Goal: Communication & Community: Answer question/provide support

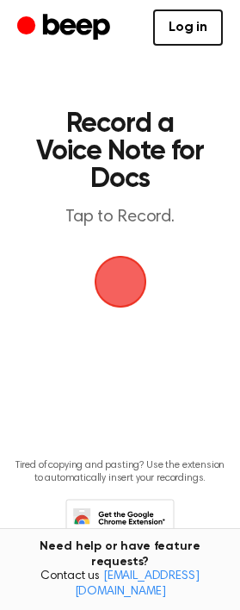
click at [104, 262] on span "button" at bounding box center [120, 282] width 48 height 48
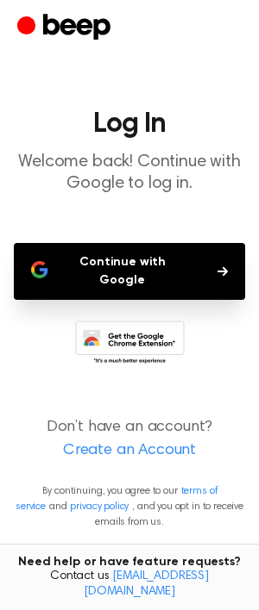
click at [142, 261] on button "Continue with Google" at bounding box center [129, 271] width 231 height 57
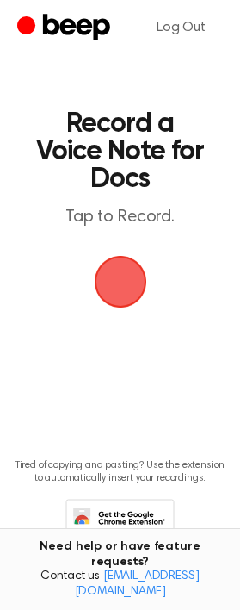
click at [126, 270] on span "button" at bounding box center [120, 282] width 97 height 97
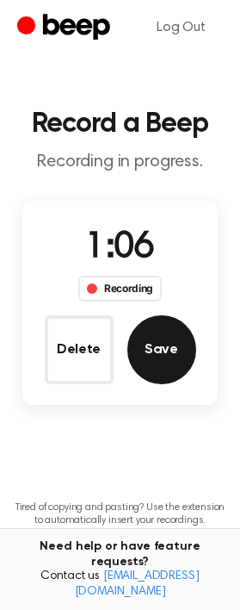
click at [158, 356] on button "Save" at bounding box center [162, 349] width 69 height 69
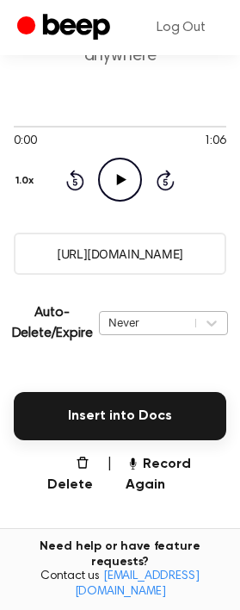
scroll to position [327, 0]
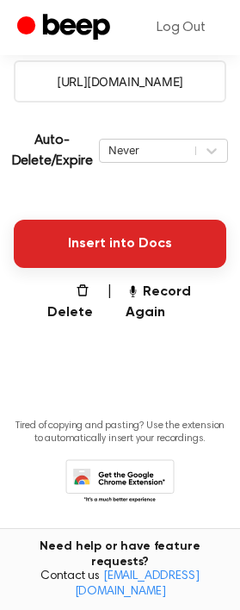
click at [148, 259] on button "Insert into Docs" at bounding box center [120, 244] width 213 height 48
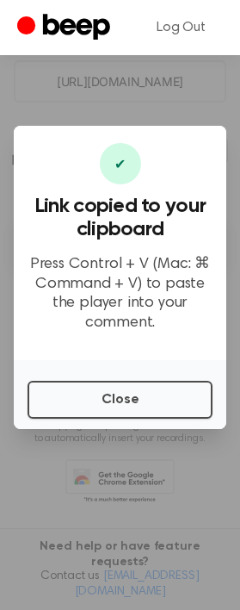
click at [153, 303] on p "Press Control + V (Mac: ⌘ Command + V) to paste the player into your comment." at bounding box center [120, 294] width 185 height 78
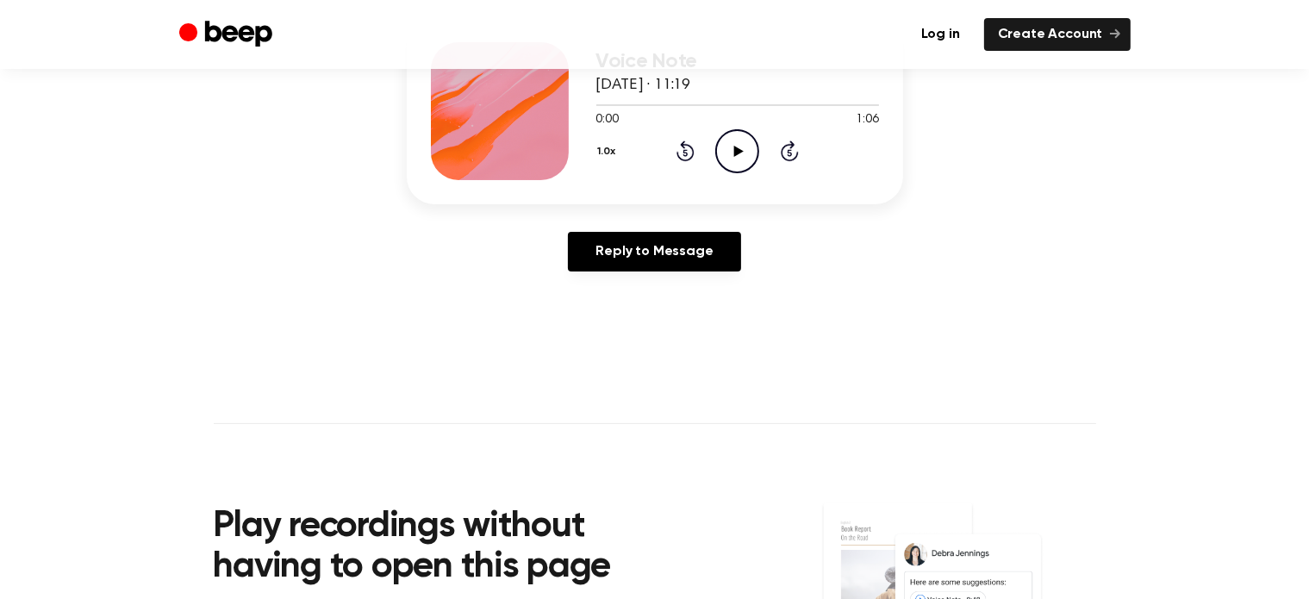
scroll to position [223, 0]
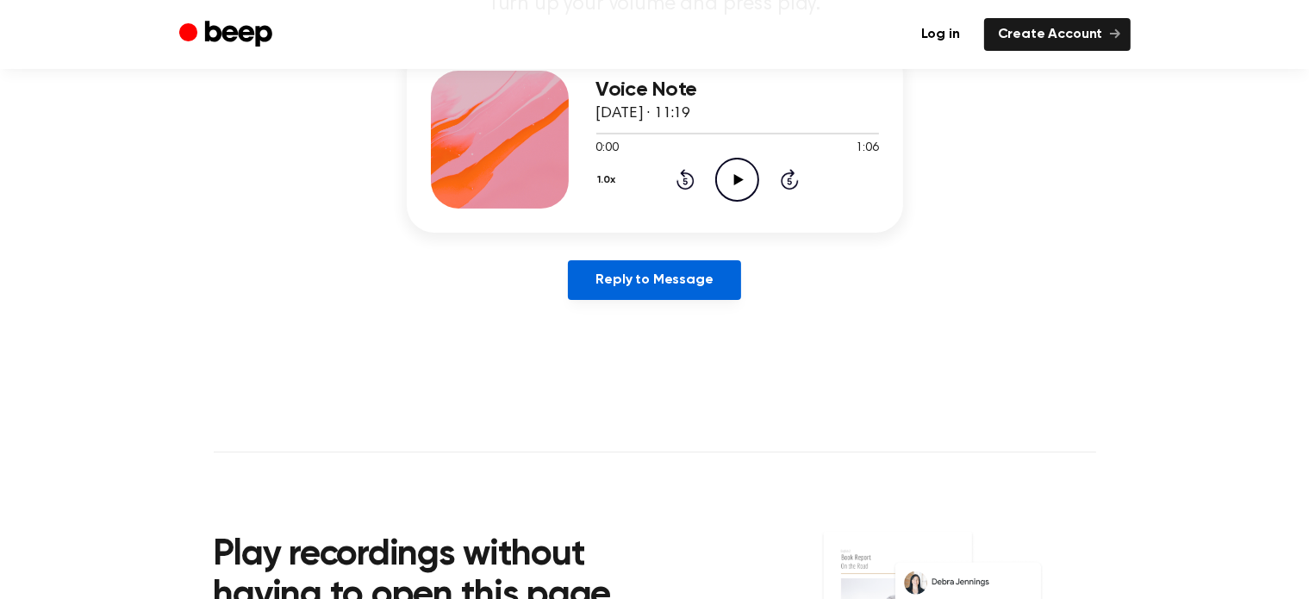
click at [689, 268] on link "Reply to Message" at bounding box center [654, 280] width 172 height 40
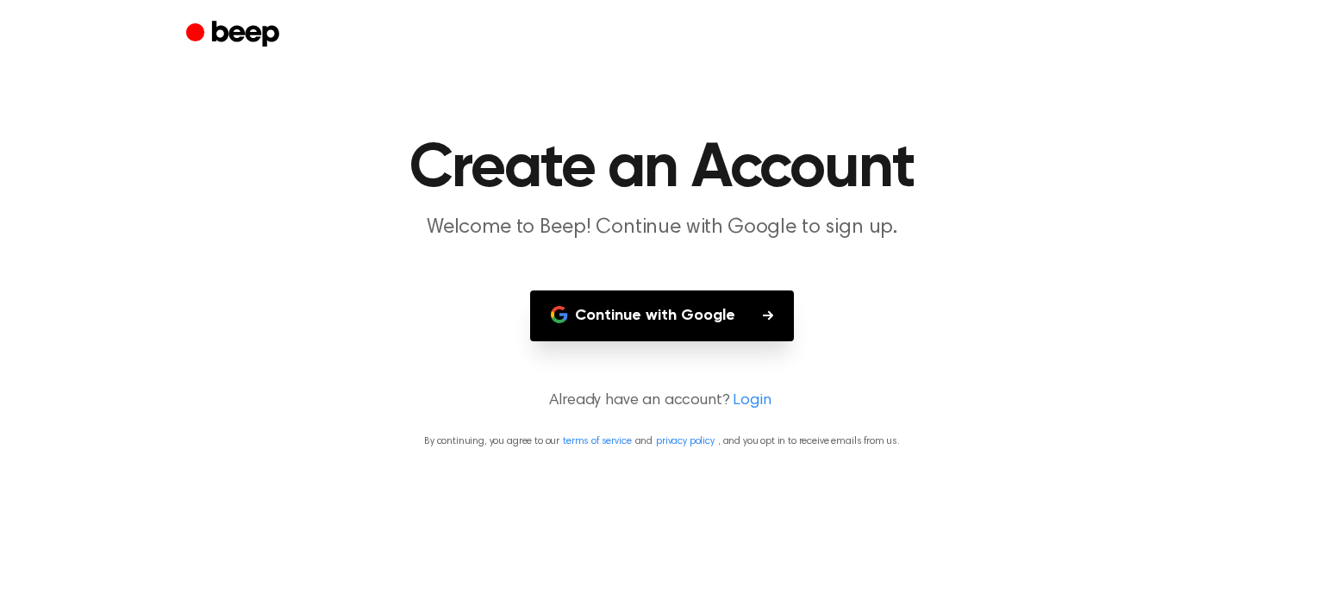
click at [700, 301] on button "Continue with Google" at bounding box center [662, 315] width 264 height 51
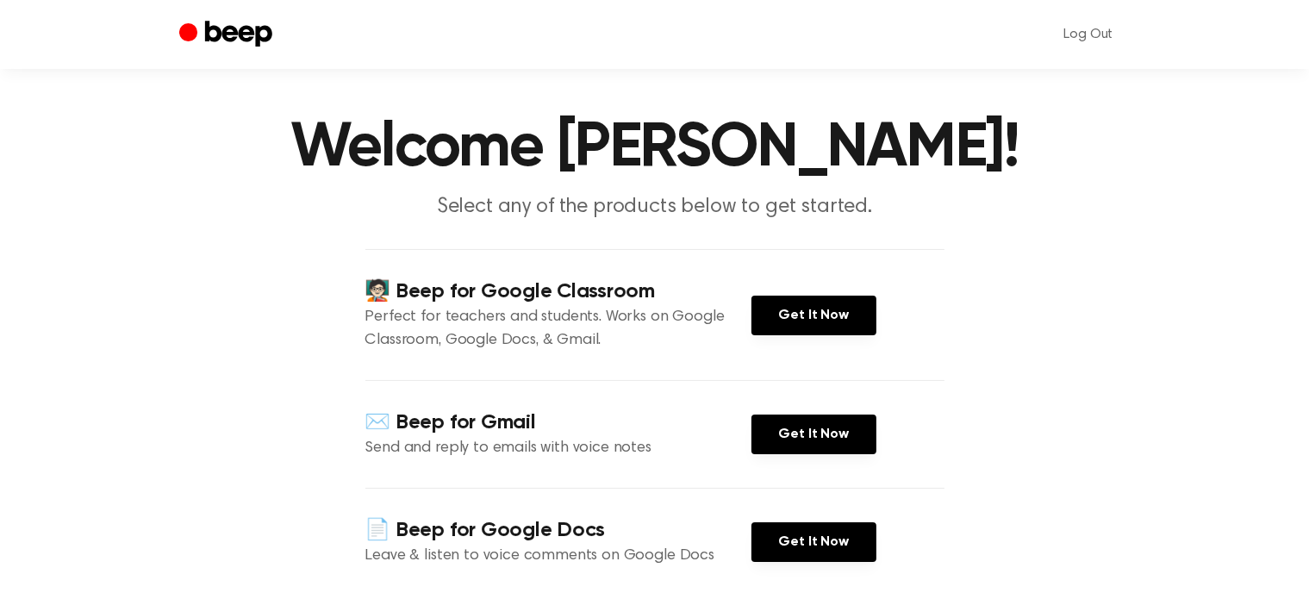
scroll to position [100, 0]
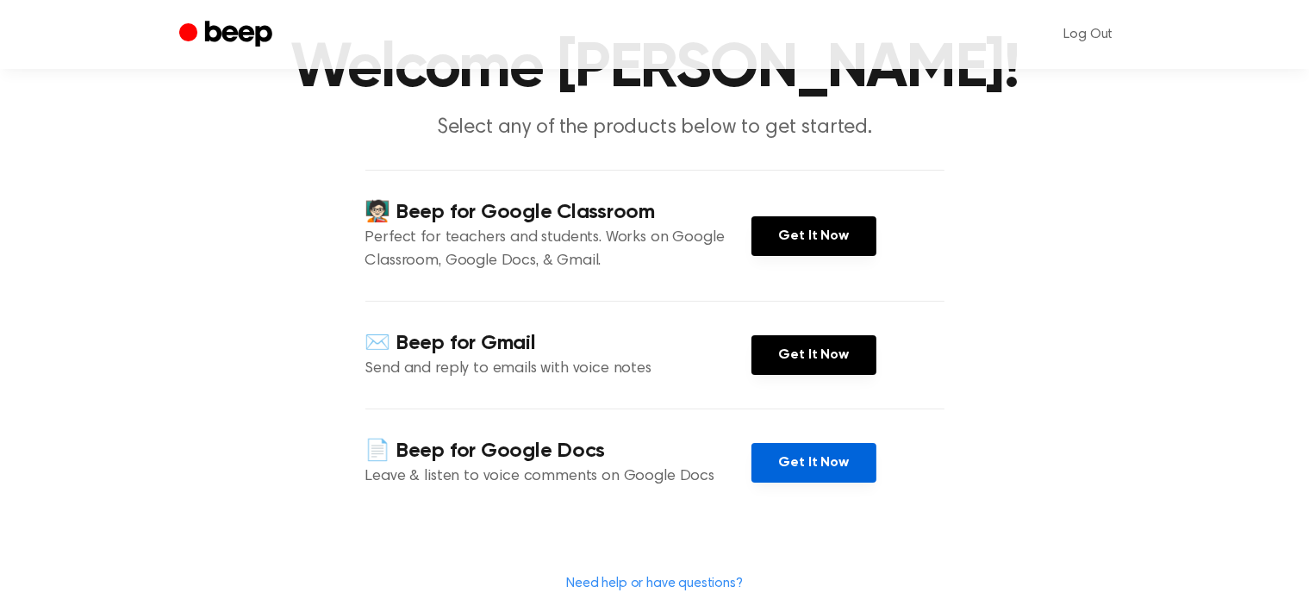
click at [793, 462] on link "Get It Now" at bounding box center [813, 463] width 125 height 40
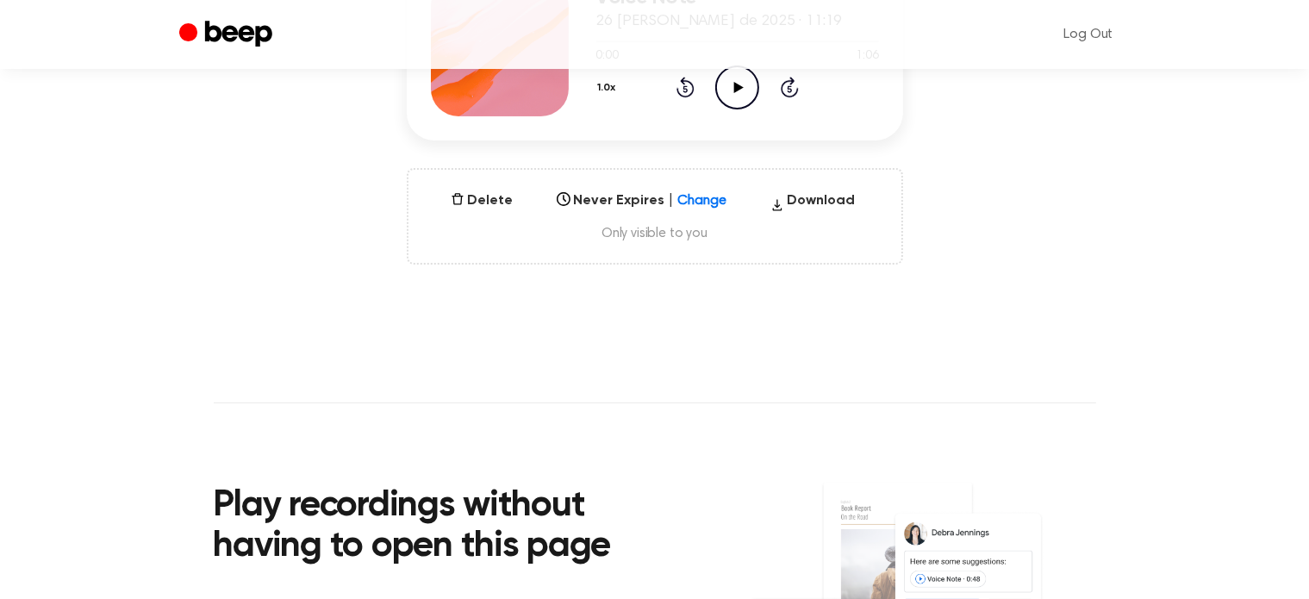
scroll to position [317, 0]
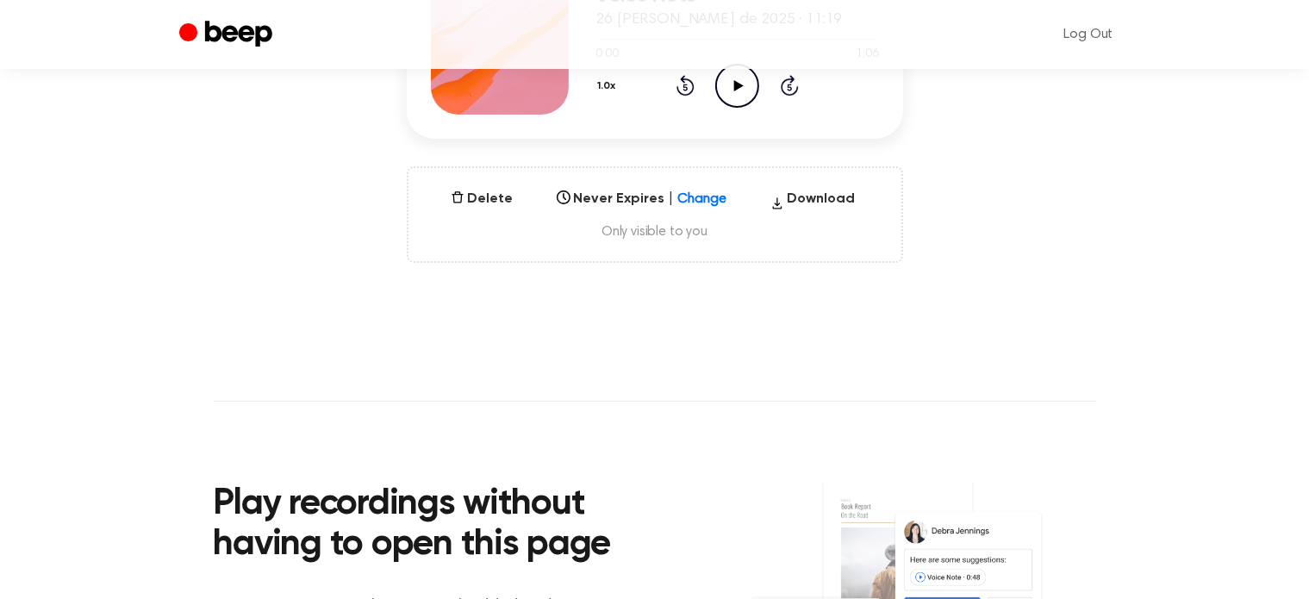
click at [635, 246] on div "Delete Never Expires | Change Select... Download Only visible to you" at bounding box center [655, 214] width 496 height 97
drag, startPoint x: 617, startPoint y: 199, endPoint x: 586, endPoint y: 209, distance: 32.4
click at [589, 207] on div "Never Expires | Change option AUTOMATICALLY DELETE... focused disabled, 1 of 6.…" at bounding box center [642, 199] width 184 height 21
click at [512, 251] on div "Delete Never Expires | Change option AUTOMATICALLY DELETE... focused disabled, …" at bounding box center [655, 214] width 496 height 97
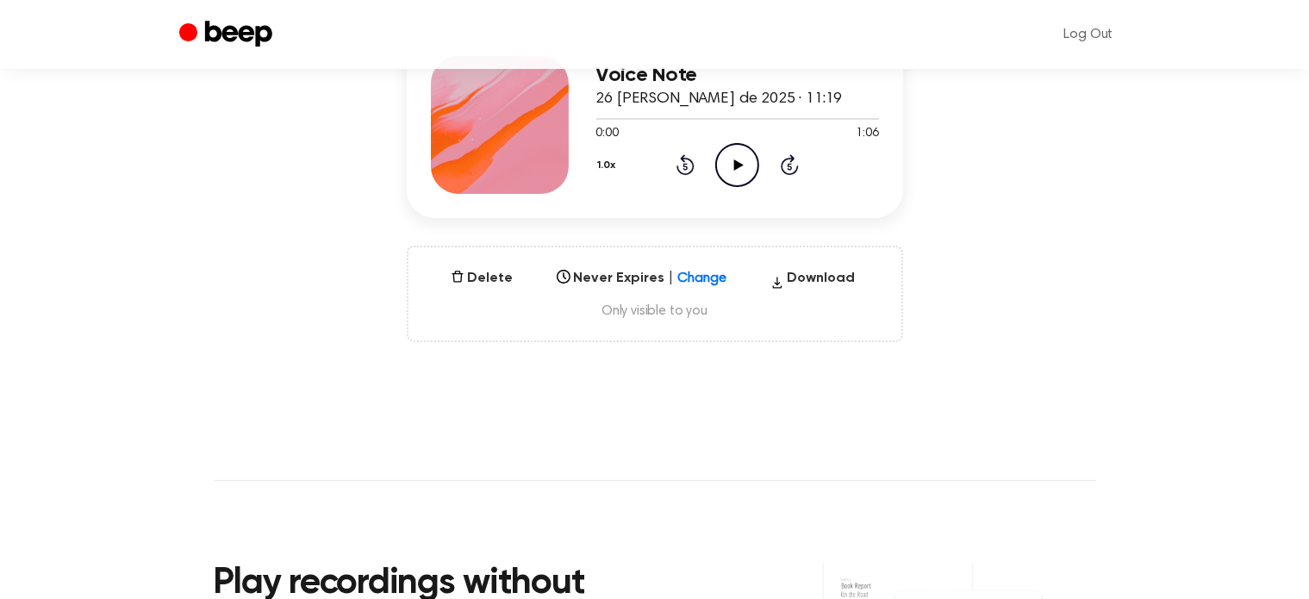
scroll to position [240, 0]
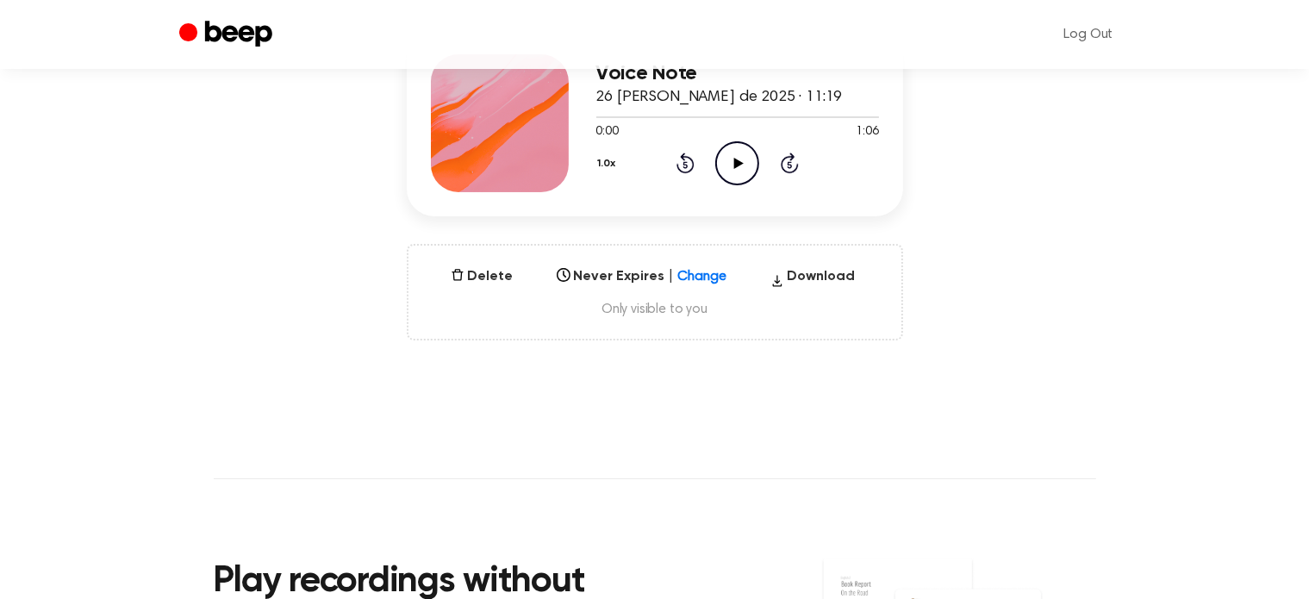
click at [578, 292] on div "Delete Never Expires | Change Select... Download Only visible to you" at bounding box center [655, 292] width 496 height 97
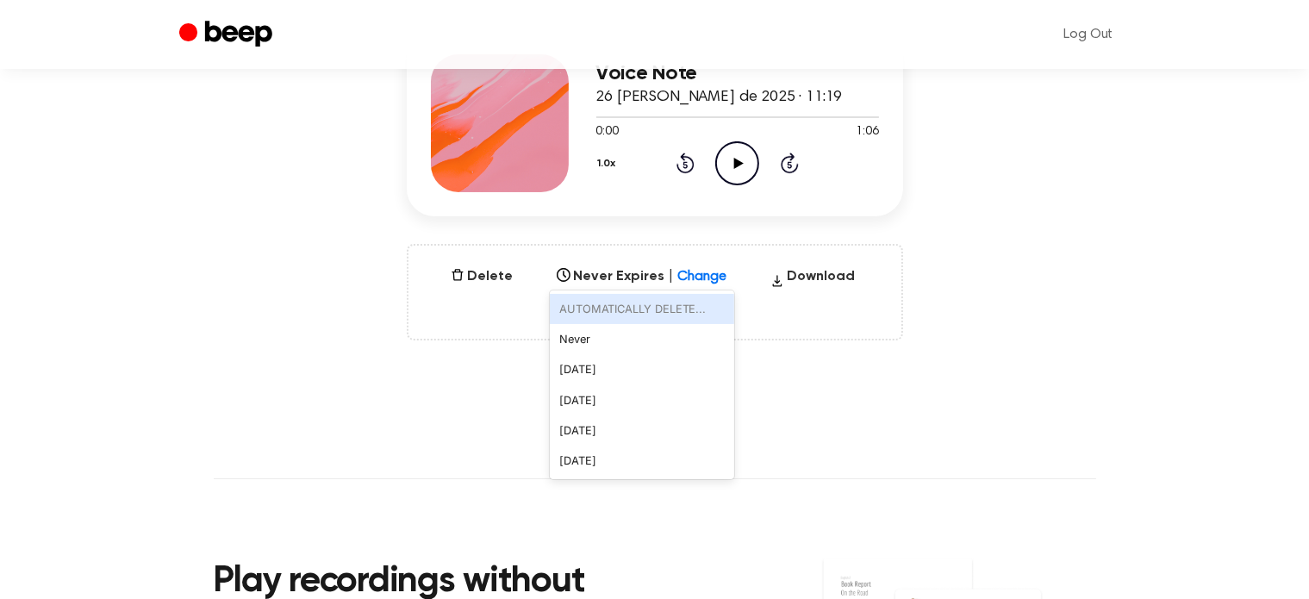
click at [614, 280] on div "Select..." at bounding box center [626, 271] width 151 height 20
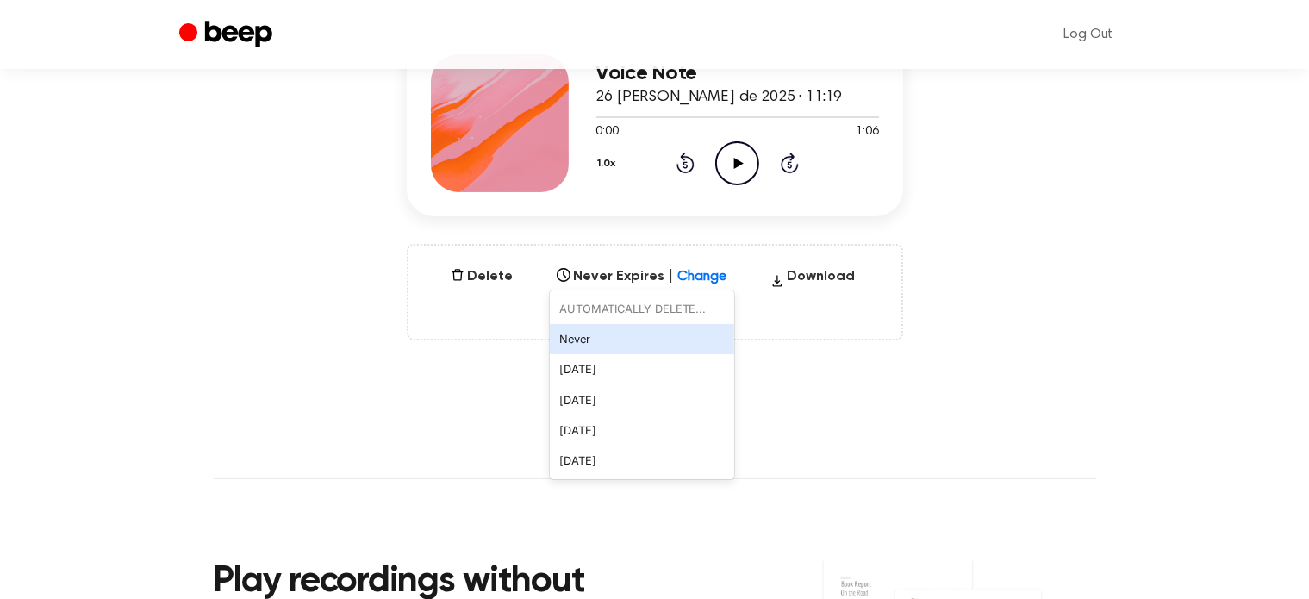
click at [496, 344] on main "You were left a beep Turn up your volume and press play. Voice Note 26 de agost…" at bounding box center [654, 313] width 1309 height 1106
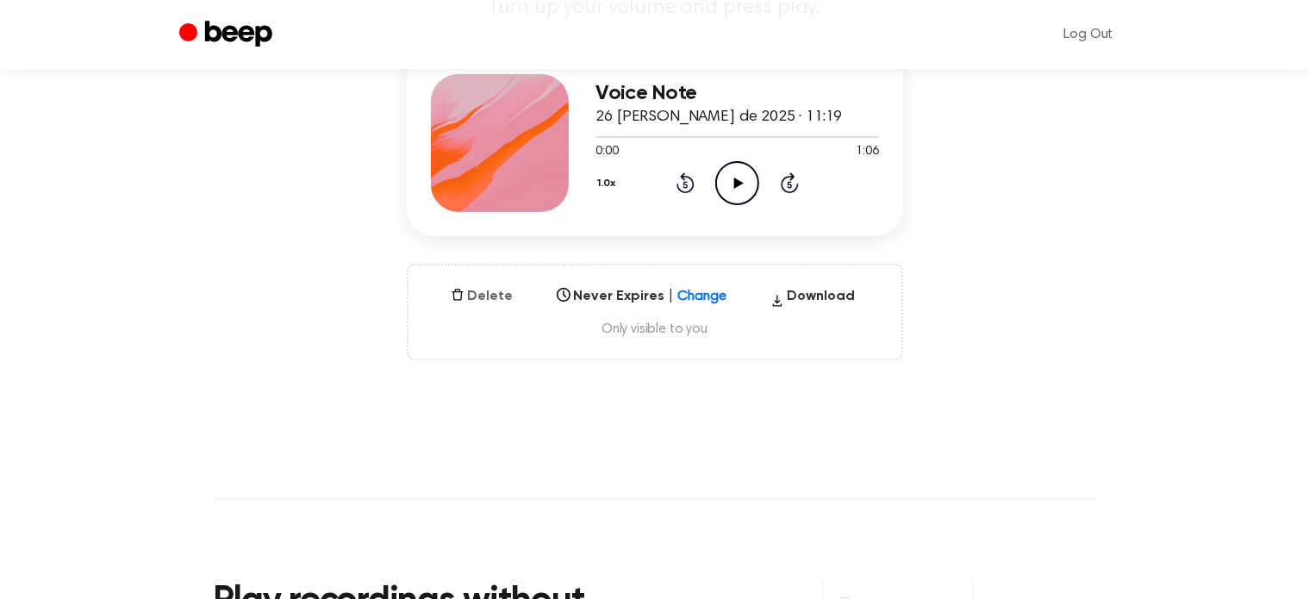
click at [452, 286] on button "Delete" at bounding box center [482, 296] width 77 height 21
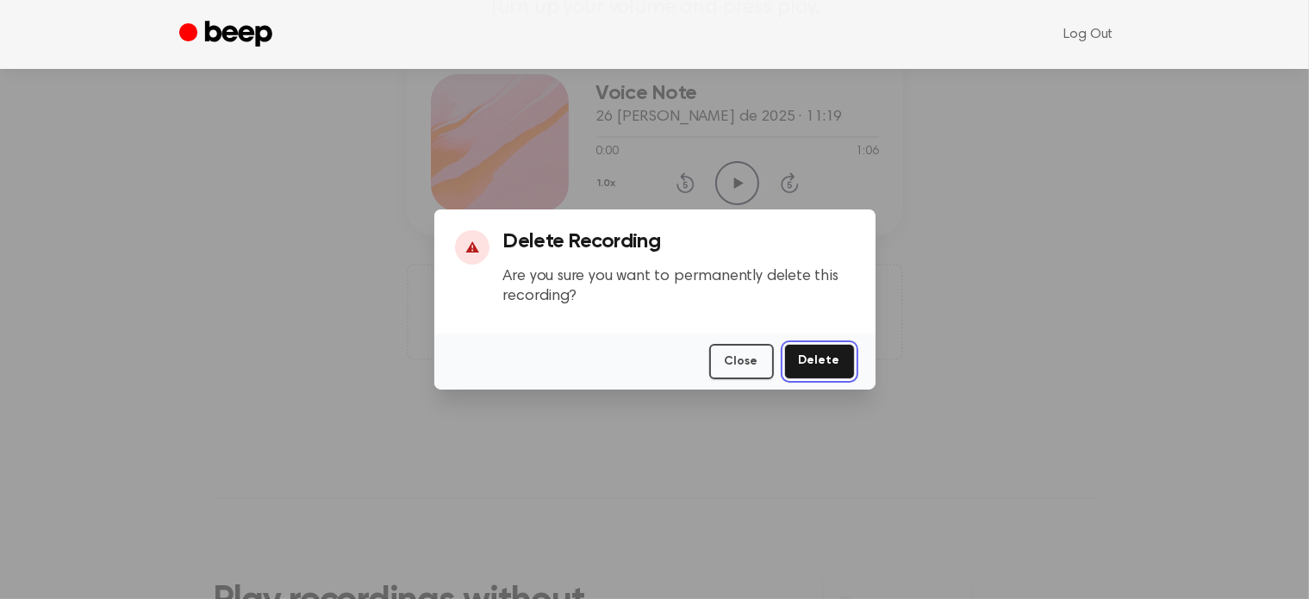
click at [826, 354] on button "Delete" at bounding box center [819, 361] width 71 height 35
